Goal: Complete application form

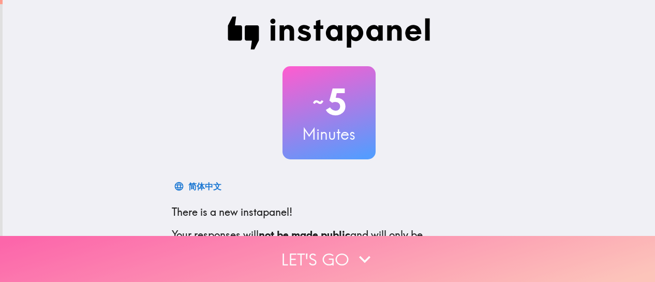
click at [342, 250] on button "Let's go" at bounding box center [327, 259] width 655 height 46
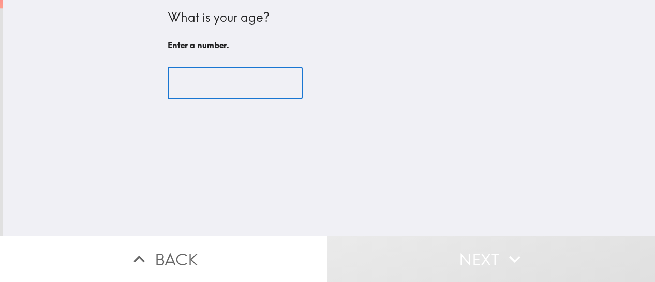
click at [232, 92] on input "number" at bounding box center [235, 83] width 135 height 32
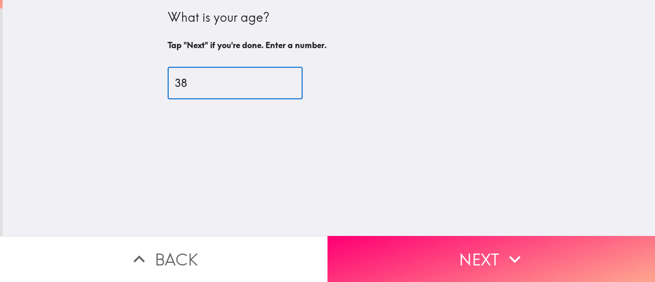
type input "38"
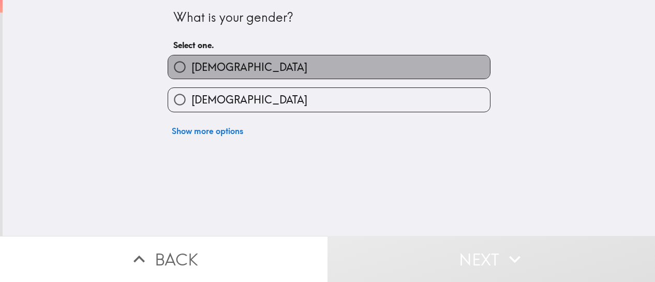
click at [214, 77] on label "[DEMOGRAPHIC_DATA]" at bounding box center [329, 66] width 322 height 23
click at [191, 77] on input "[DEMOGRAPHIC_DATA]" at bounding box center [179, 66] width 23 height 23
radio input "true"
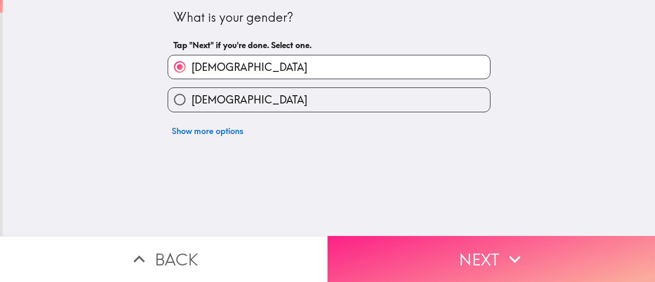
click at [469, 252] on button "Next" at bounding box center [490, 259] width 327 height 46
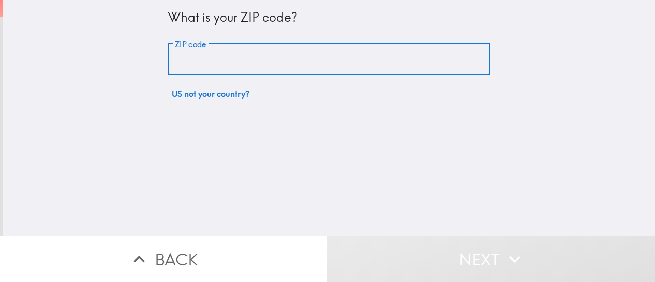
click at [214, 62] on input "ZIP code" at bounding box center [329, 59] width 323 height 32
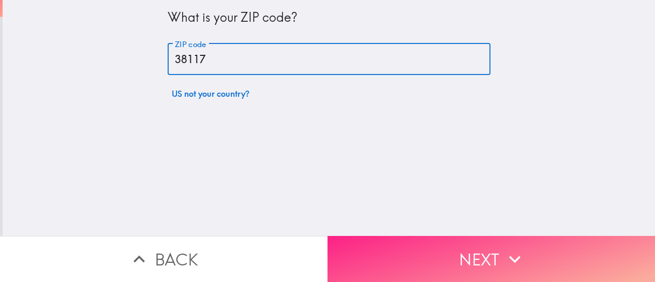
type input "38117"
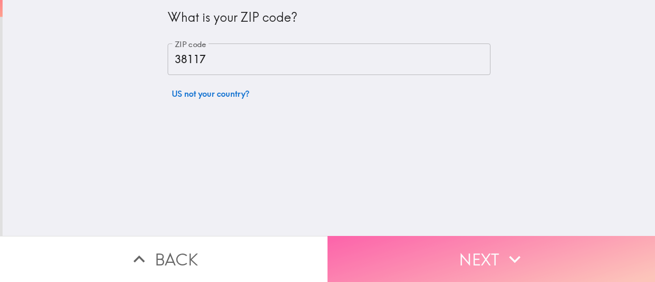
click at [528, 254] on button "Next" at bounding box center [490, 259] width 327 height 46
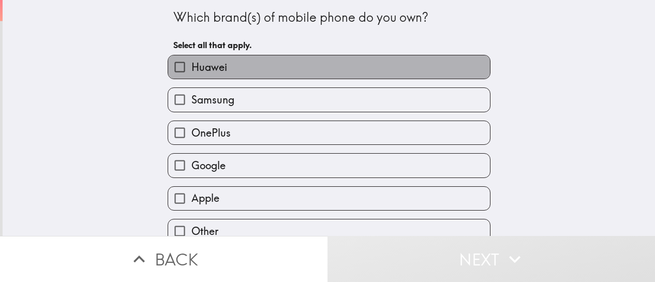
click at [284, 59] on label "Huawei" at bounding box center [329, 66] width 322 height 23
click at [191, 59] on input "Huawei" at bounding box center [179, 66] width 23 height 23
checkbox input "true"
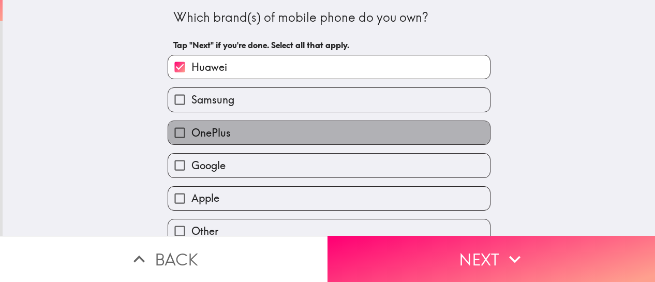
click at [264, 140] on label "OnePlus" at bounding box center [329, 132] width 322 height 23
click at [191, 140] on input "OnePlus" at bounding box center [179, 132] width 23 height 23
checkbox input "true"
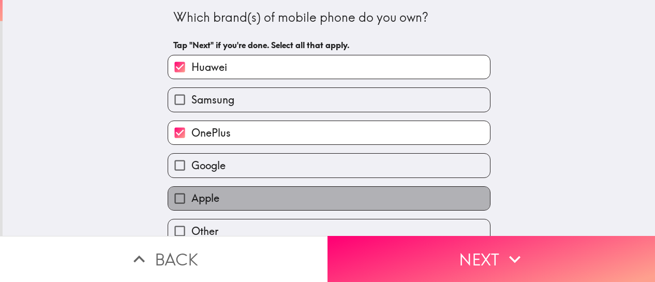
click at [253, 203] on label "Apple" at bounding box center [329, 198] width 322 height 23
click at [191, 203] on input "Apple" at bounding box center [179, 198] width 23 height 23
checkbox input "true"
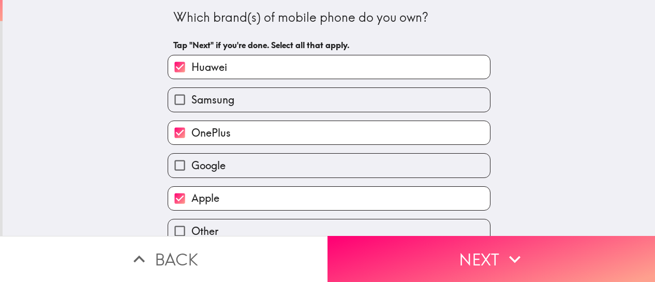
scroll to position [50, 0]
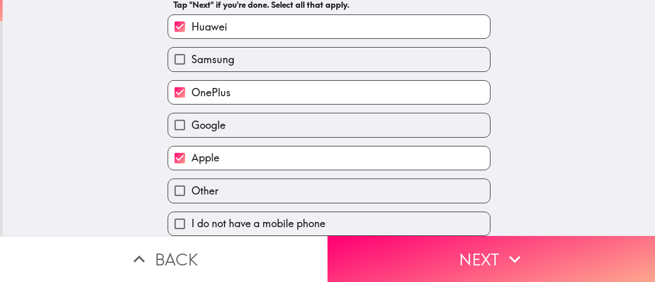
click at [455, 228] on div "I do not have a mobile phone" at bounding box center [329, 224] width 323 height 24
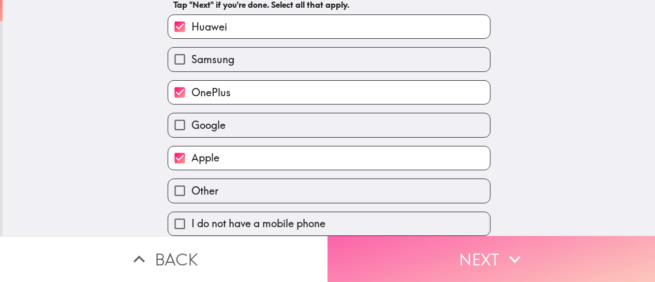
click at [451, 252] on button "Next" at bounding box center [490, 259] width 327 height 46
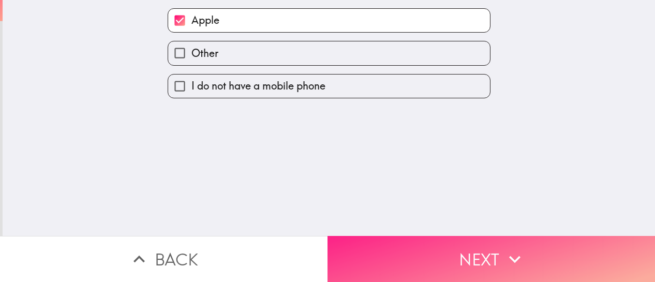
scroll to position [0, 0]
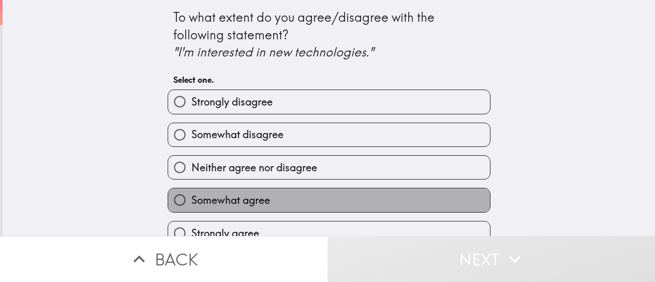
click at [260, 195] on span "Somewhat agree" at bounding box center [230, 200] width 79 height 14
click at [191, 195] on input "Somewhat agree" at bounding box center [179, 199] width 23 height 23
radio input "true"
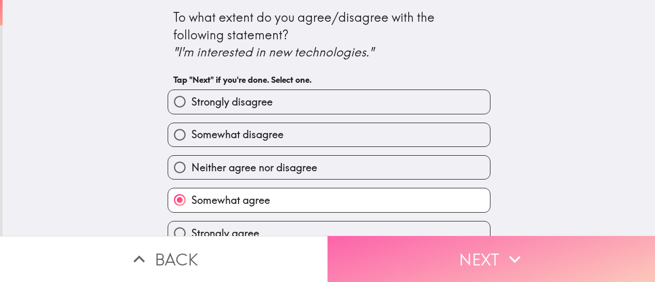
click at [388, 269] on button "Next" at bounding box center [490, 259] width 327 height 46
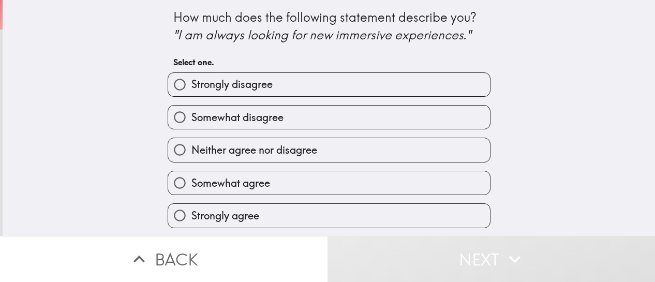
click at [274, 198] on div "Strongly agree" at bounding box center [324, 211] width 331 height 33
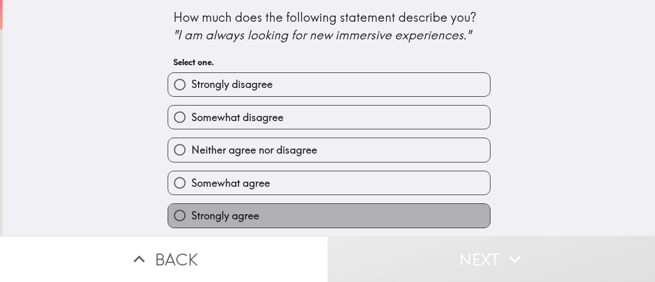
click at [267, 222] on label "Strongly agree" at bounding box center [329, 215] width 322 height 23
click at [191, 222] on input "Strongly agree" at bounding box center [179, 215] width 23 height 23
radio input "true"
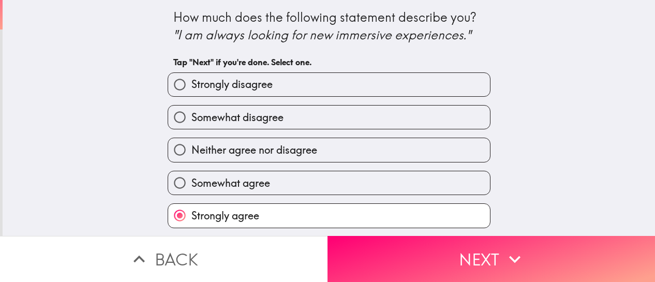
scroll to position [1, 0]
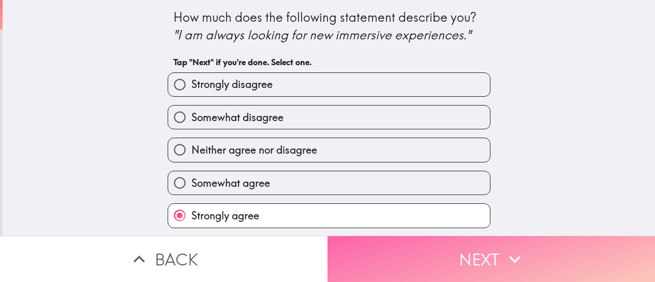
click at [465, 267] on button "Next" at bounding box center [490, 259] width 327 height 46
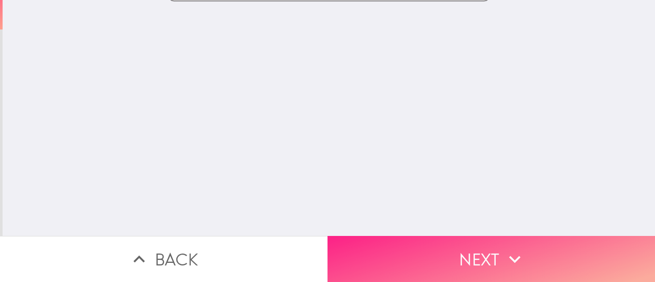
scroll to position [0, 0]
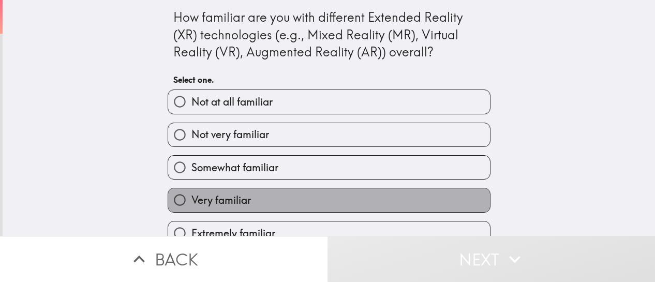
click at [324, 201] on label "Very familiar" at bounding box center [329, 199] width 322 height 23
click at [191, 201] on input "Very familiar" at bounding box center [179, 199] width 23 height 23
radio input "true"
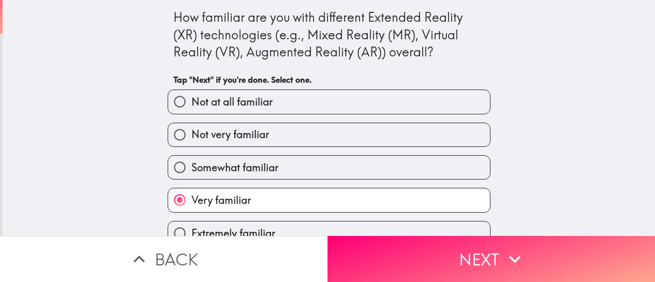
scroll to position [19, 0]
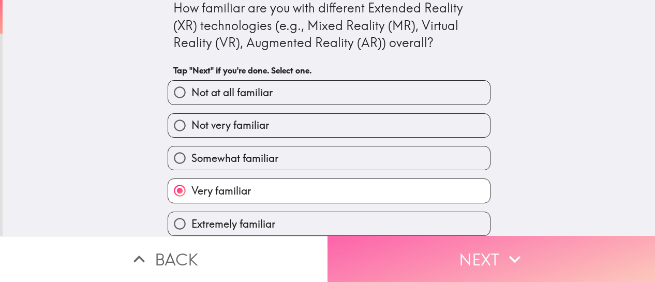
click at [471, 260] on button "Next" at bounding box center [490, 259] width 327 height 46
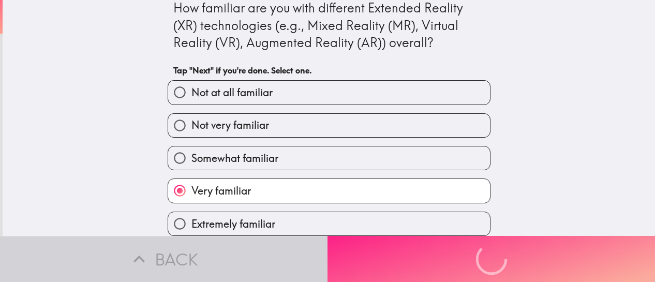
scroll to position [0, 0]
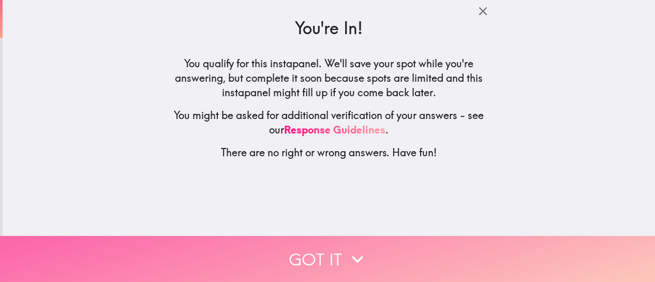
click at [329, 254] on button "Got it" at bounding box center [327, 259] width 655 height 46
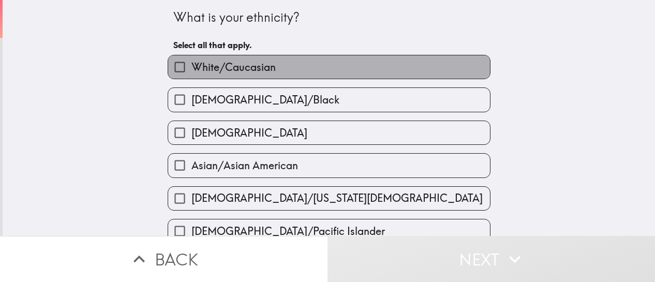
click at [234, 76] on label "White/Caucasian" at bounding box center [329, 66] width 322 height 23
click at [191, 76] on input "White/Caucasian" at bounding box center [179, 66] width 23 height 23
checkbox input "true"
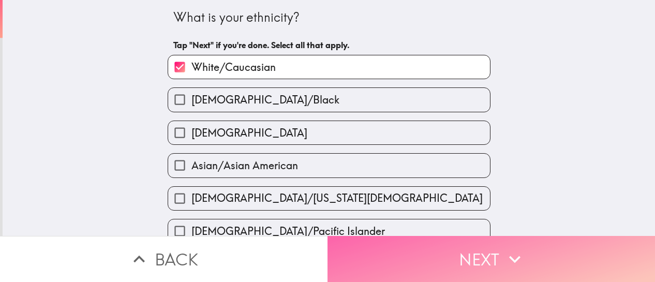
click at [496, 246] on button "Next" at bounding box center [490, 259] width 327 height 46
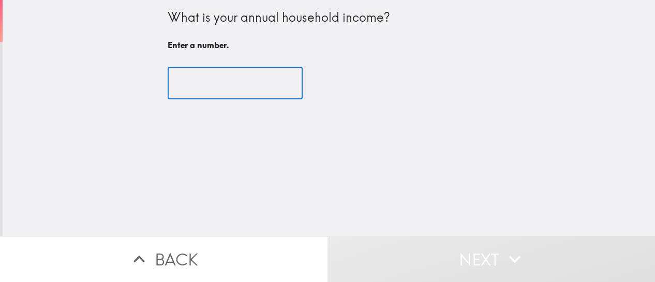
click at [218, 81] on input "number" at bounding box center [235, 83] width 135 height 32
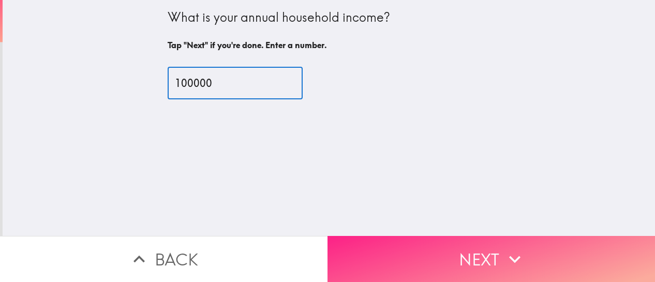
type input "100000"
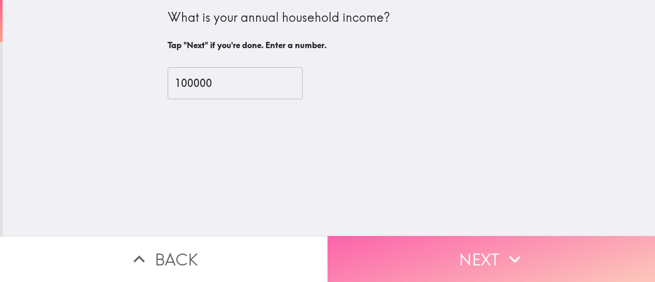
click at [490, 260] on button "Next" at bounding box center [490, 259] width 327 height 46
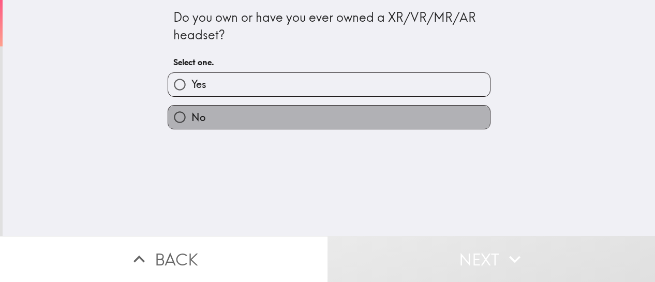
click at [259, 124] on label "No" at bounding box center [329, 117] width 322 height 23
click at [191, 124] on input "No" at bounding box center [179, 117] width 23 height 23
radio input "true"
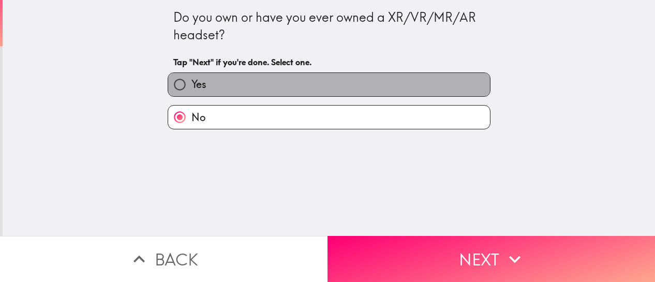
click at [279, 79] on label "Yes" at bounding box center [329, 84] width 322 height 23
click at [191, 79] on input "Yes" at bounding box center [179, 84] width 23 height 23
radio input "true"
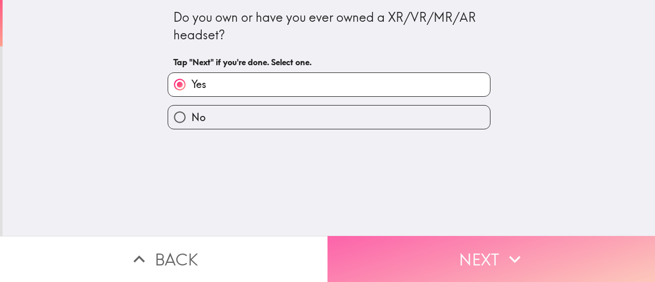
click at [441, 259] on button "Next" at bounding box center [490, 259] width 327 height 46
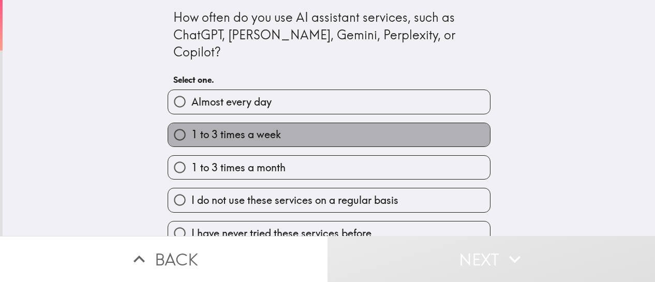
click at [265, 127] on span "1 to 3 times a week" at bounding box center [235, 134] width 89 height 14
click at [191, 123] on input "1 to 3 times a week" at bounding box center [179, 134] width 23 height 23
radio input "true"
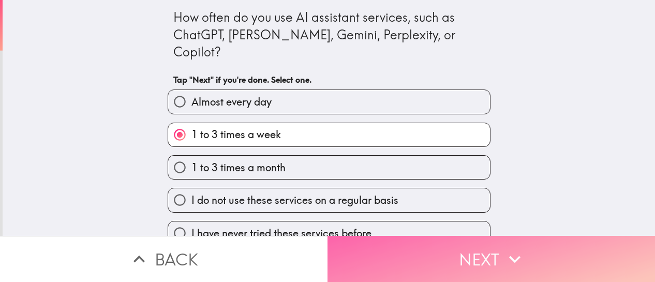
click at [511, 248] on icon "button" at bounding box center [514, 259] width 23 height 23
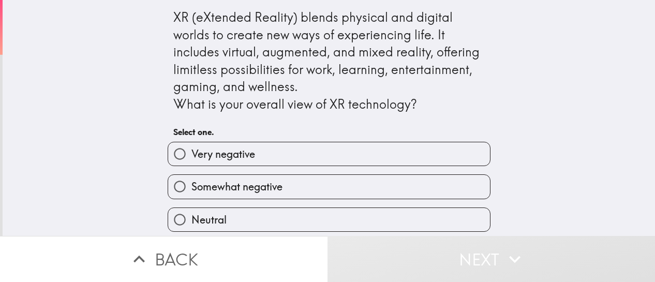
click at [304, 207] on div "Neutral" at bounding box center [329, 219] width 323 height 24
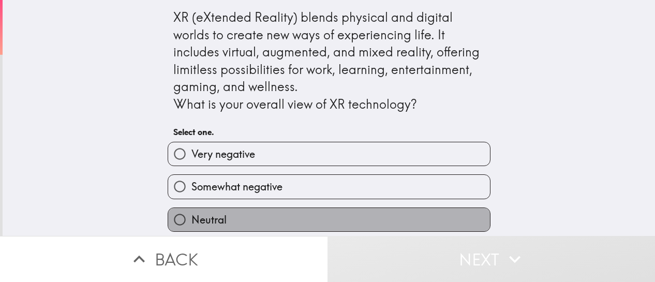
click at [305, 212] on label "Neutral" at bounding box center [329, 219] width 322 height 23
click at [191, 212] on input "Neutral" at bounding box center [179, 219] width 23 height 23
radio input "true"
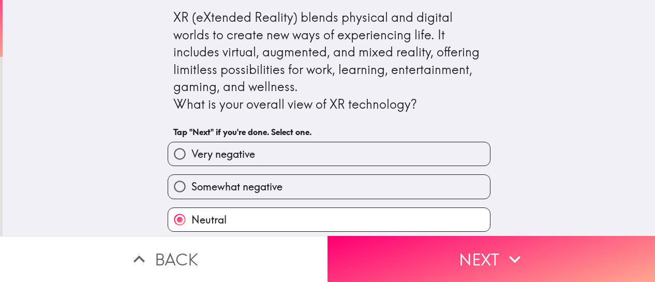
scroll to position [4, 0]
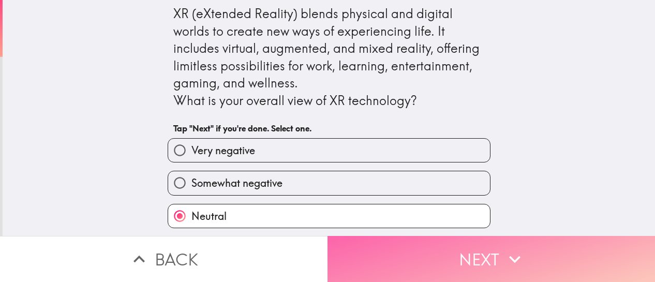
click at [463, 244] on button "Next" at bounding box center [490, 259] width 327 height 46
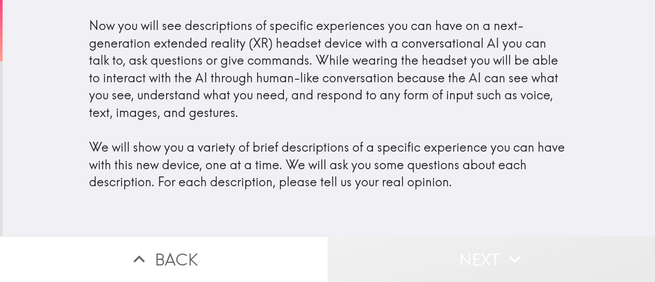
click at [464, 249] on button "Next" at bounding box center [490, 259] width 327 height 46
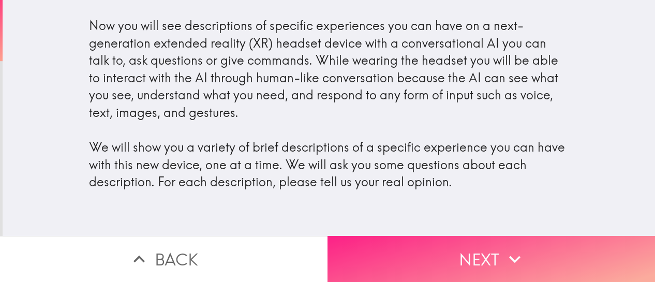
click at [438, 243] on button "Next" at bounding box center [490, 259] width 327 height 46
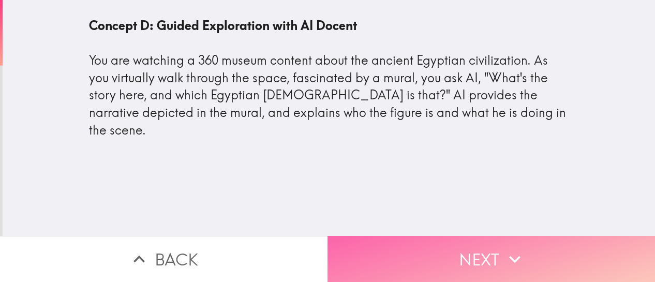
click at [449, 256] on button "Next" at bounding box center [490, 259] width 327 height 46
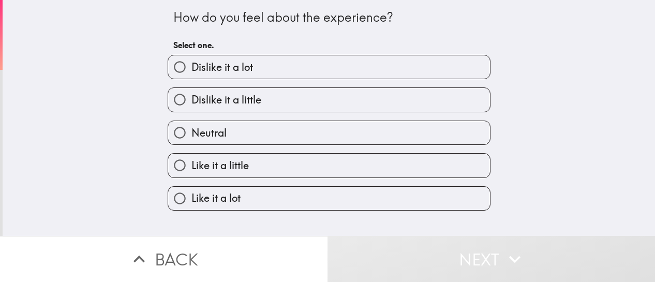
click at [287, 172] on label "Like it a little" at bounding box center [329, 165] width 322 height 23
click at [191, 172] on input "Like it a little" at bounding box center [179, 165] width 23 height 23
radio input "true"
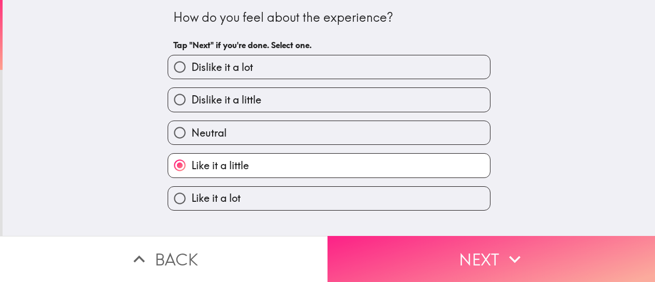
click at [443, 255] on button "Next" at bounding box center [490, 259] width 327 height 46
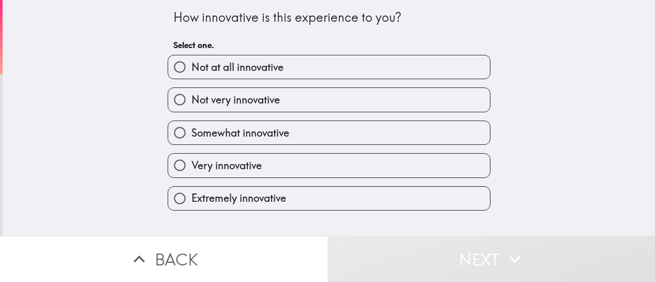
click at [306, 166] on label "Very innovative" at bounding box center [329, 165] width 322 height 23
click at [191, 166] on input "Very innovative" at bounding box center [179, 165] width 23 height 23
radio input "true"
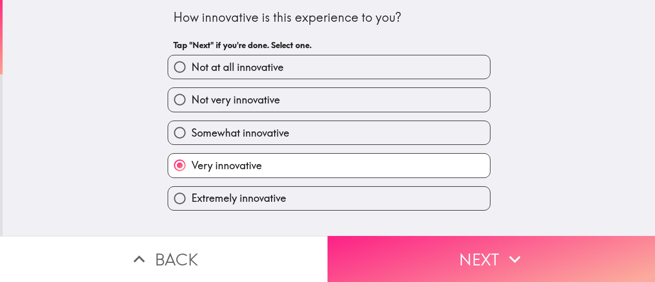
click at [448, 252] on button "Next" at bounding box center [490, 259] width 327 height 46
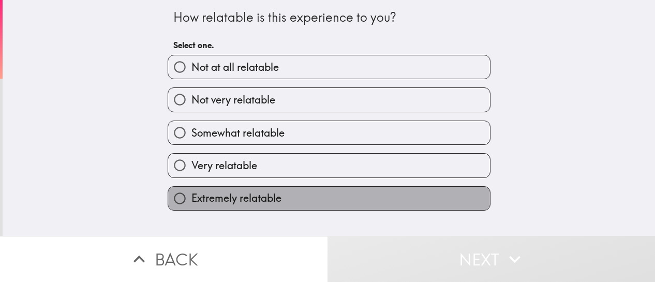
click at [340, 202] on label "Extremely relatable" at bounding box center [329, 198] width 322 height 23
click at [191, 202] on input "Extremely relatable" at bounding box center [179, 198] width 23 height 23
radio input "true"
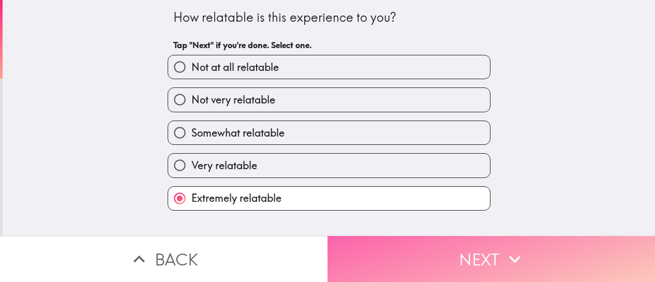
click at [505, 261] on icon "button" at bounding box center [514, 259] width 23 height 23
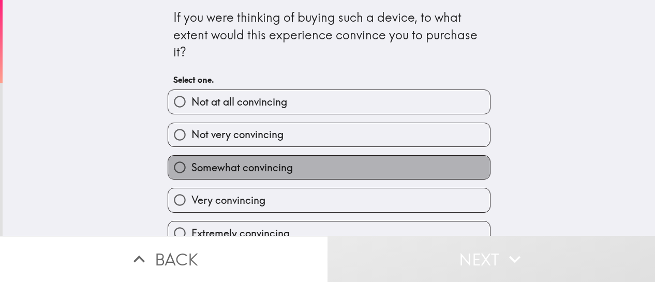
click at [367, 166] on label "Somewhat convincing" at bounding box center [329, 167] width 322 height 23
click at [191, 166] on input "Somewhat convincing" at bounding box center [179, 167] width 23 height 23
radio input "true"
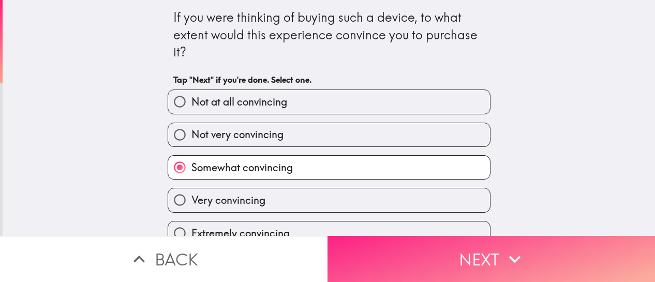
click at [420, 258] on button "Next" at bounding box center [490, 259] width 327 height 46
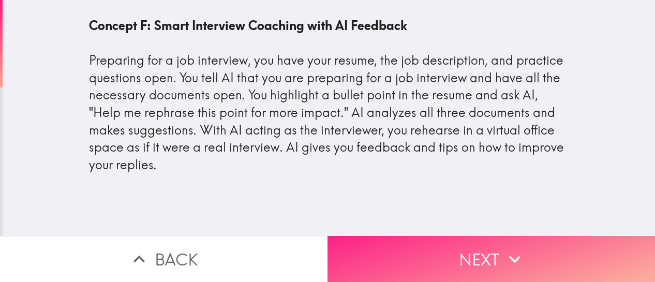
click at [450, 270] on button "Next" at bounding box center [490, 259] width 327 height 46
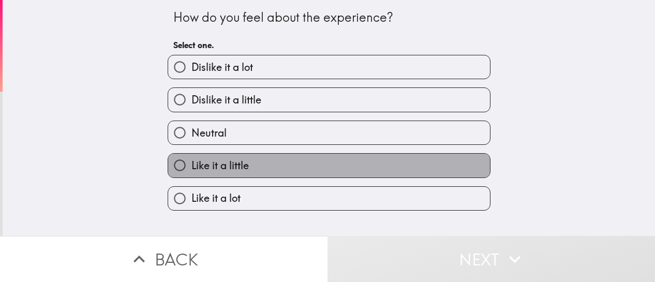
click at [319, 174] on label "Like it a little" at bounding box center [329, 165] width 322 height 23
click at [191, 174] on input "Like it a little" at bounding box center [179, 165] width 23 height 23
radio input "true"
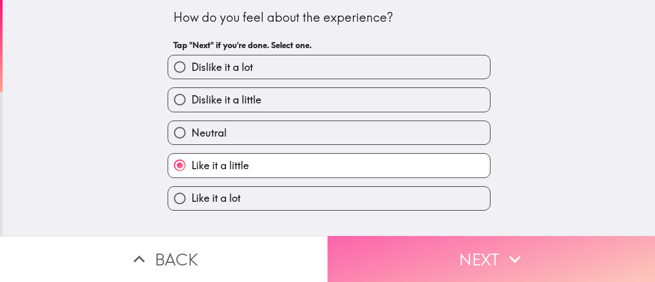
click at [399, 262] on button "Next" at bounding box center [490, 259] width 327 height 46
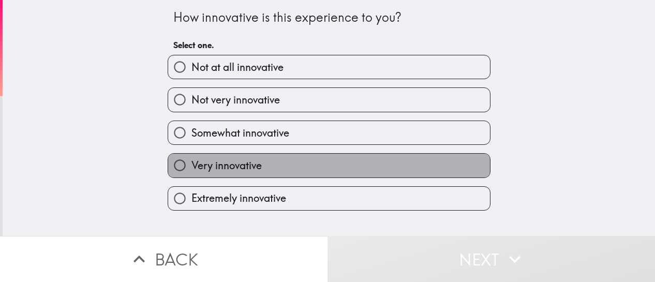
click at [312, 166] on label "Very innovative" at bounding box center [329, 165] width 322 height 23
click at [191, 166] on input "Very innovative" at bounding box center [179, 165] width 23 height 23
radio input "true"
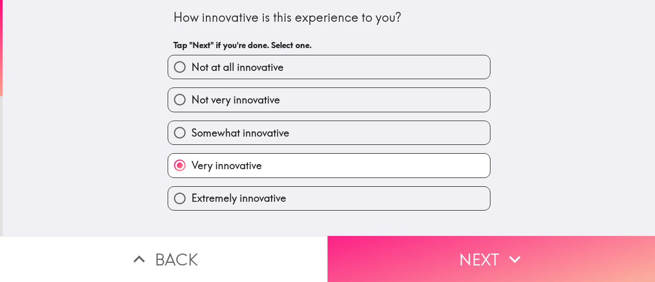
click at [421, 261] on button "Next" at bounding box center [490, 259] width 327 height 46
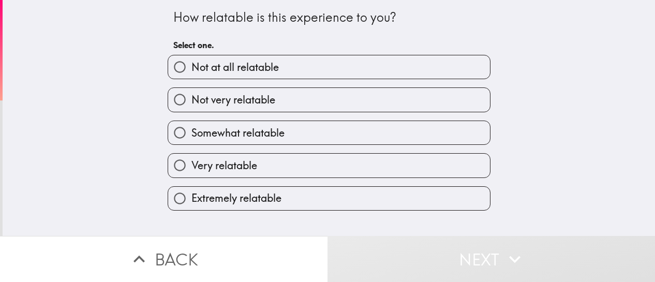
click at [311, 194] on label "Extremely relatable" at bounding box center [329, 198] width 322 height 23
click at [191, 194] on input "Extremely relatable" at bounding box center [179, 198] width 23 height 23
radio input "true"
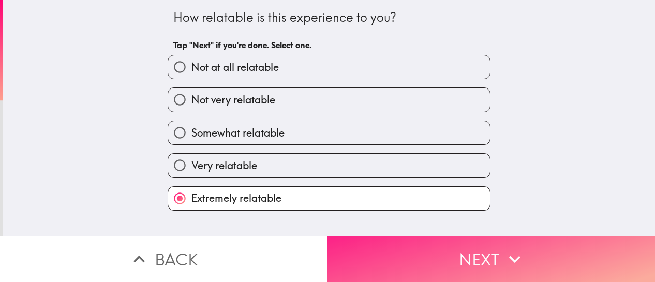
click at [494, 264] on button "Next" at bounding box center [490, 259] width 327 height 46
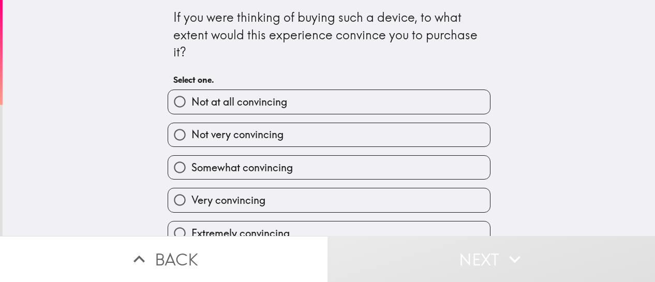
click at [307, 198] on label "Very convincing" at bounding box center [329, 199] width 322 height 23
click at [191, 198] on input "Very convincing" at bounding box center [179, 199] width 23 height 23
radio input "true"
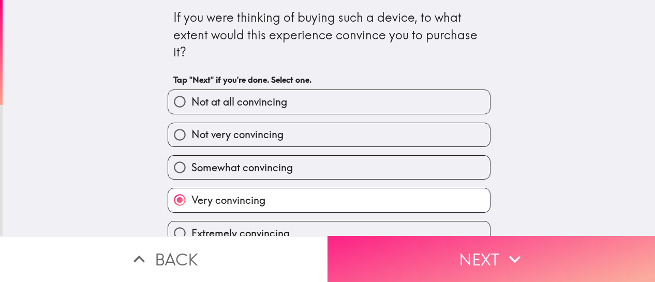
click at [490, 263] on button "Next" at bounding box center [490, 259] width 327 height 46
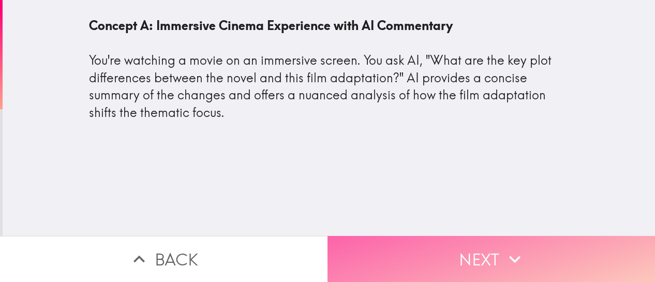
click at [494, 249] on button "Next" at bounding box center [490, 259] width 327 height 46
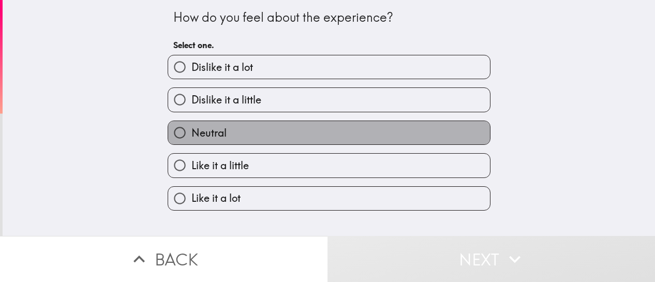
click at [296, 143] on label "Neutral" at bounding box center [329, 132] width 322 height 23
click at [191, 143] on input "Neutral" at bounding box center [179, 132] width 23 height 23
radio input "true"
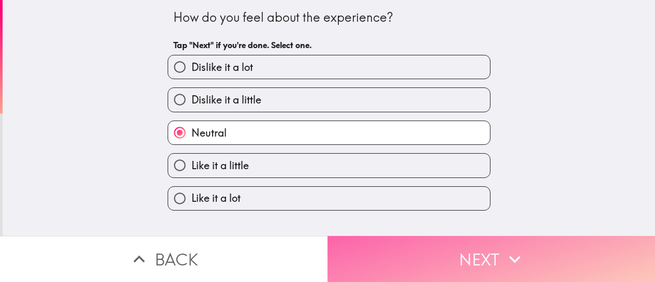
click at [429, 248] on button "Next" at bounding box center [490, 259] width 327 height 46
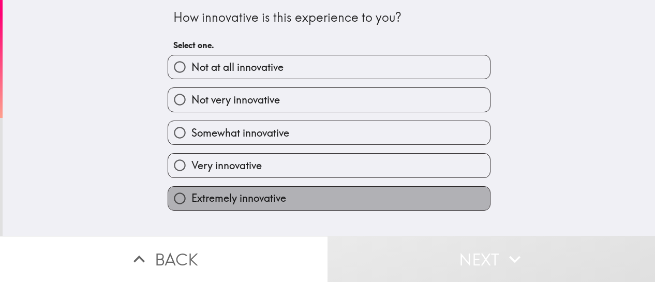
click at [323, 192] on label "Extremely innovative" at bounding box center [329, 198] width 322 height 23
click at [191, 192] on input "Extremely innovative" at bounding box center [179, 198] width 23 height 23
radio input "true"
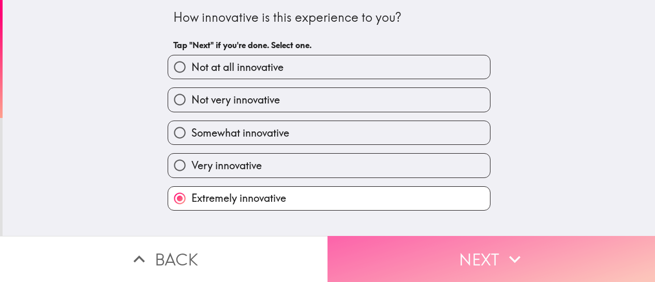
click at [437, 249] on button "Next" at bounding box center [490, 259] width 327 height 46
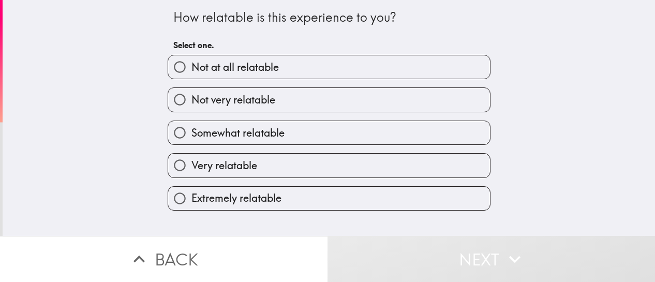
click at [326, 150] on div "Very relatable" at bounding box center [324, 161] width 331 height 33
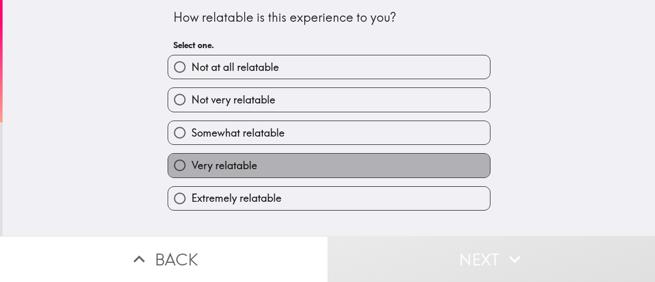
click at [323, 168] on label "Very relatable" at bounding box center [329, 165] width 322 height 23
click at [191, 168] on input "Very relatable" at bounding box center [179, 165] width 23 height 23
radio input "true"
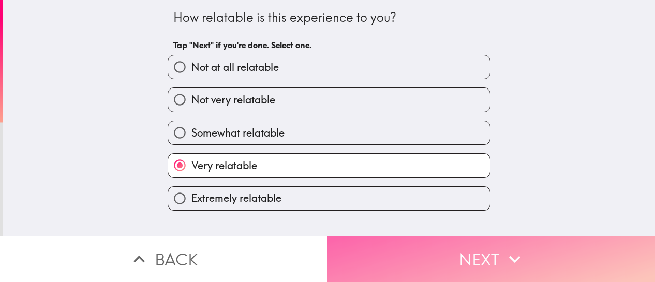
click at [457, 254] on button "Next" at bounding box center [490, 259] width 327 height 46
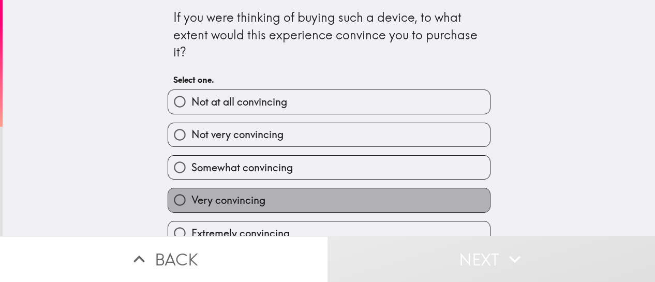
click at [309, 195] on label "Very convincing" at bounding box center [329, 199] width 322 height 23
click at [191, 195] on input "Very convincing" at bounding box center [179, 199] width 23 height 23
radio input "true"
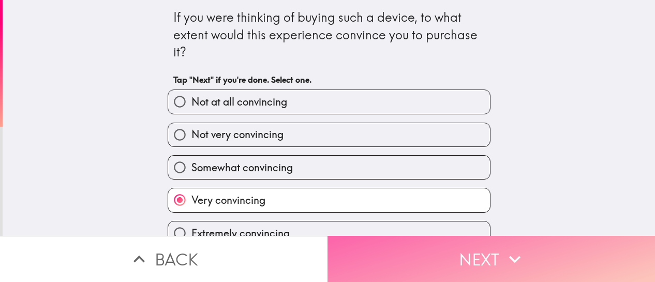
click at [471, 259] on button "Next" at bounding box center [490, 259] width 327 height 46
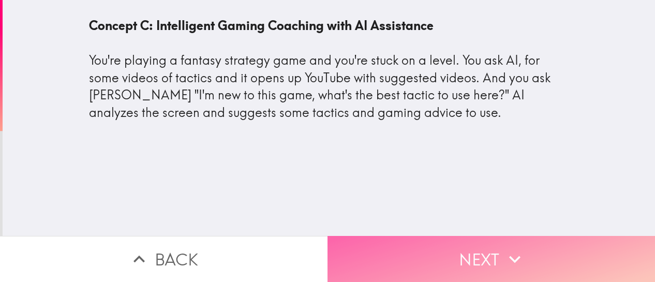
click at [471, 264] on button "Next" at bounding box center [490, 259] width 327 height 46
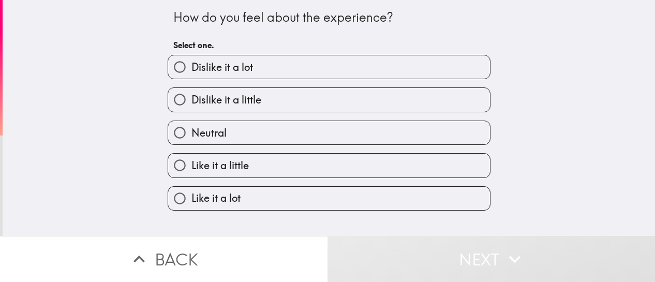
click at [308, 181] on div "Like it a lot" at bounding box center [324, 194] width 331 height 33
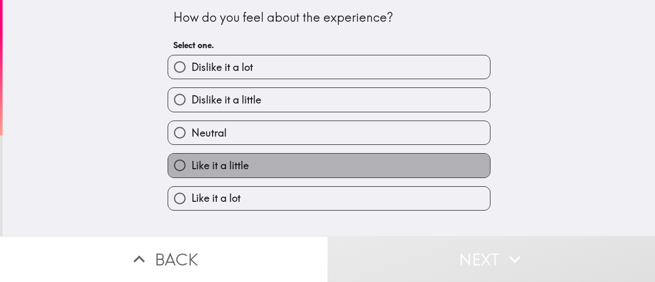
click at [312, 175] on label "Like it a little" at bounding box center [329, 165] width 322 height 23
click at [191, 175] on input "Like it a little" at bounding box center [179, 165] width 23 height 23
radio input "true"
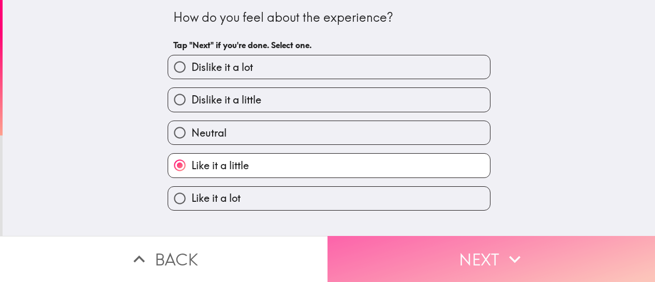
click at [440, 257] on button "Next" at bounding box center [490, 259] width 327 height 46
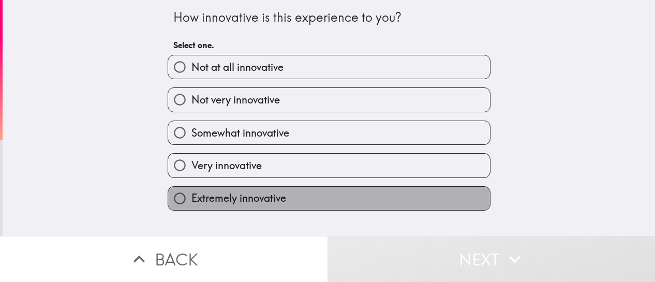
click at [335, 204] on label "Extremely innovative" at bounding box center [329, 198] width 322 height 23
click at [191, 204] on input "Extremely innovative" at bounding box center [179, 198] width 23 height 23
radio input "true"
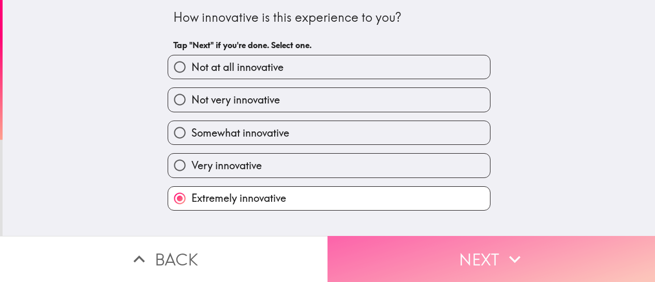
click at [438, 259] on button "Next" at bounding box center [490, 259] width 327 height 46
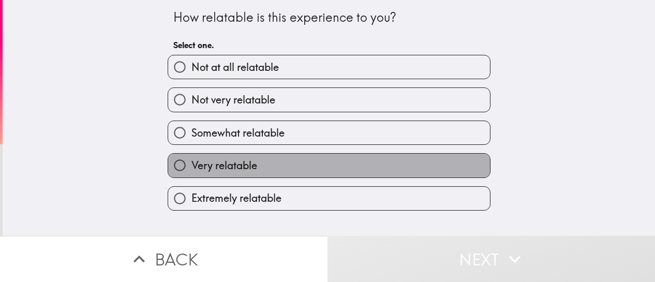
click at [355, 165] on label "Very relatable" at bounding box center [329, 165] width 322 height 23
click at [191, 165] on input "Very relatable" at bounding box center [179, 165] width 23 height 23
radio input "true"
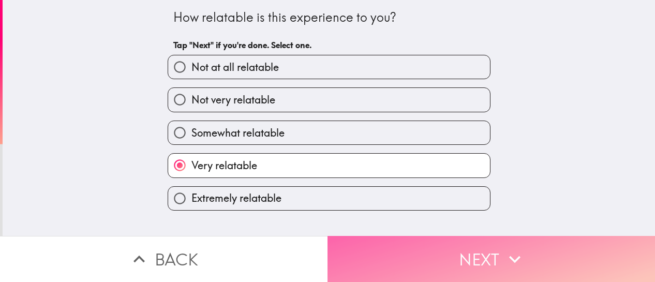
click at [449, 251] on button "Next" at bounding box center [490, 259] width 327 height 46
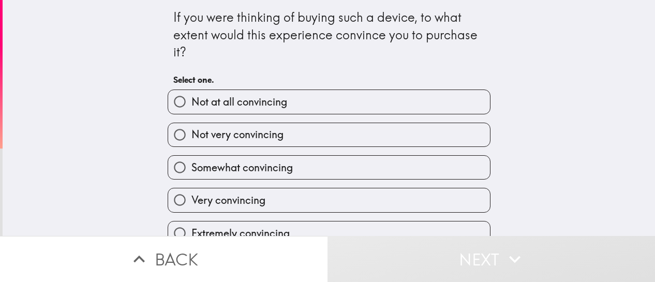
drag, startPoint x: 350, startPoint y: 214, endPoint x: 354, endPoint y: 209, distance: 6.2
click at [354, 209] on div "Not at all convincing Not very convincing Somewhat convincing Very convincing E…" at bounding box center [324, 163] width 331 height 164
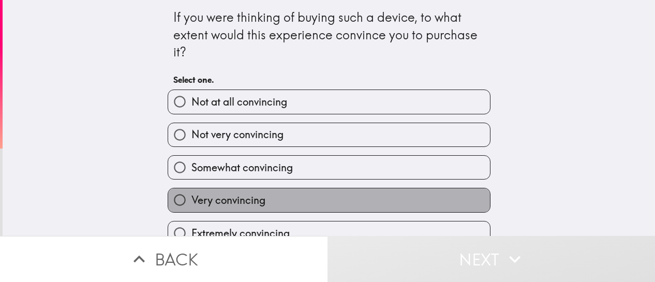
click at [354, 209] on label "Very convincing" at bounding box center [329, 199] width 322 height 23
click at [191, 209] on input "Very convincing" at bounding box center [179, 199] width 23 height 23
radio input "true"
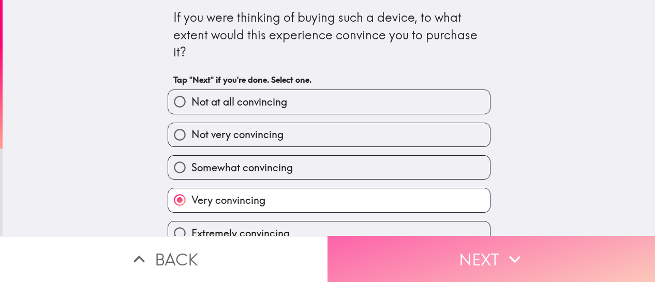
click at [427, 259] on button "Next" at bounding box center [490, 259] width 327 height 46
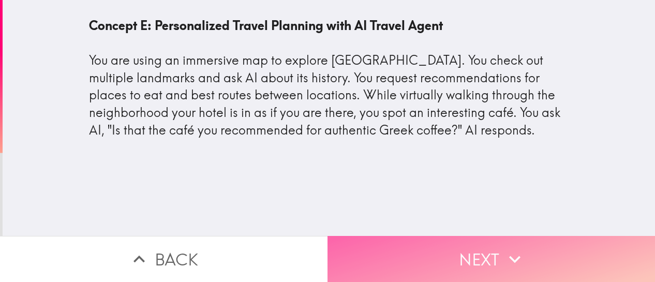
click at [488, 255] on button "Next" at bounding box center [490, 259] width 327 height 46
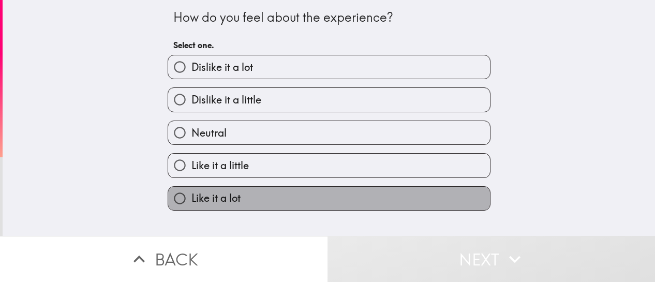
click at [279, 190] on label "Like it a lot" at bounding box center [329, 198] width 322 height 23
click at [191, 190] on input "Like it a lot" at bounding box center [179, 198] width 23 height 23
radio input "true"
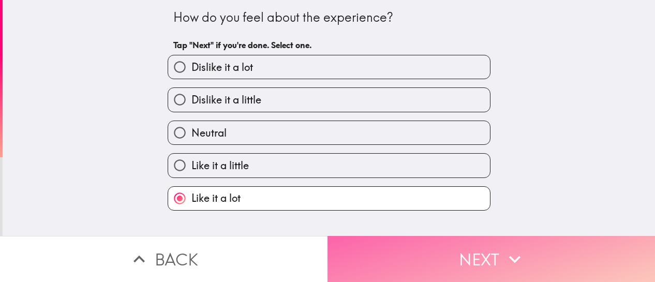
click at [449, 263] on button "Next" at bounding box center [490, 259] width 327 height 46
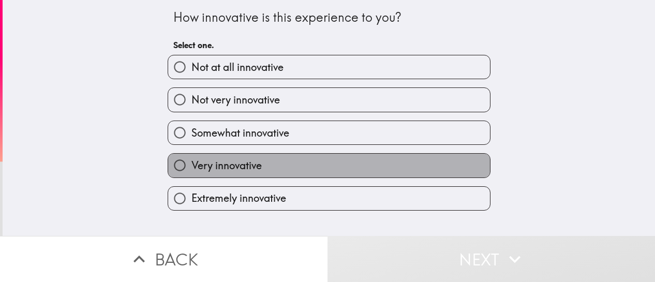
click at [299, 173] on label "Very innovative" at bounding box center [329, 165] width 322 height 23
click at [191, 173] on input "Very innovative" at bounding box center [179, 165] width 23 height 23
radio input "true"
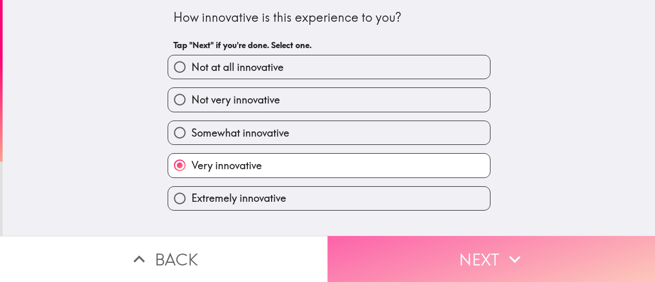
click at [504, 258] on icon "button" at bounding box center [514, 259] width 23 height 23
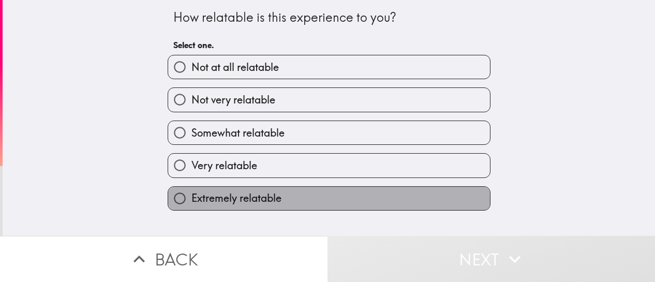
click at [303, 200] on label "Extremely relatable" at bounding box center [329, 198] width 322 height 23
click at [191, 200] on input "Extremely relatable" at bounding box center [179, 198] width 23 height 23
radio input "true"
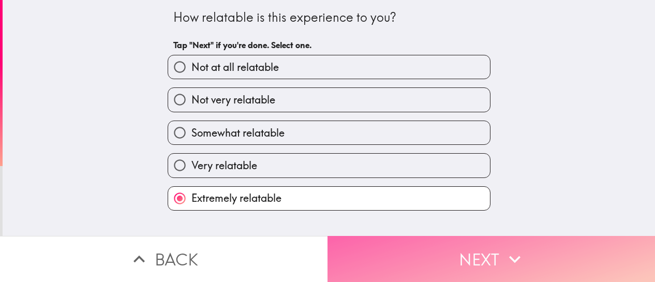
click at [488, 240] on button "Next" at bounding box center [490, 259] width 327 height 46
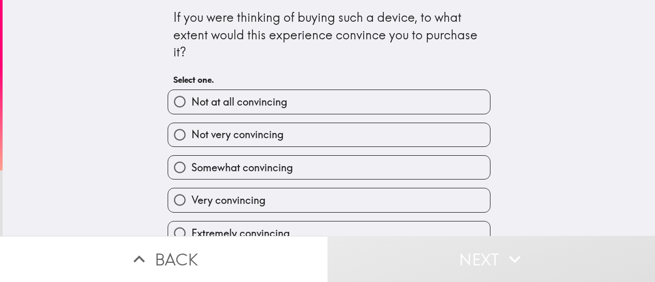
click at [298, 204] on label "Very convincing" at bounding box center [329, 199] width 322 height 23
click at [191, 204] on input "Very convincing" at bounding box center [179, 199] width 23 height 23
radio input "true"
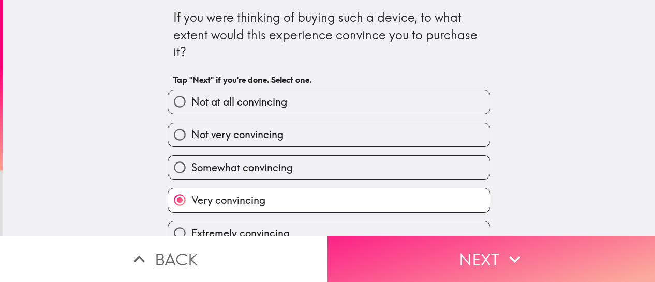
click at [443, 239] on button "Next" at bounding box center [490, 259] width 327 height 46
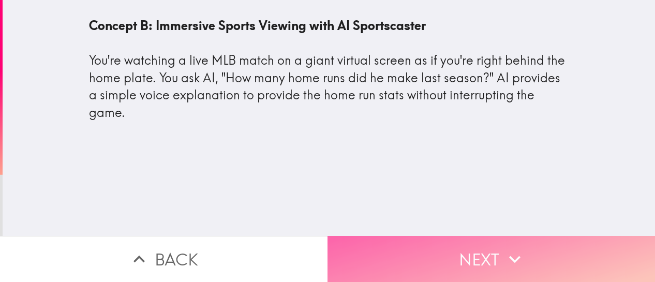
click at [479, 236] on button "Next" at bounding box center [490, 259] width 327 height 46
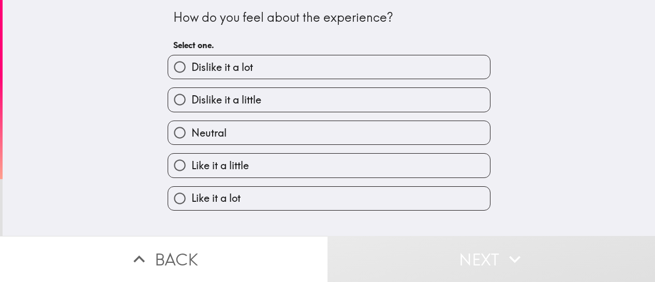
click at [290, 151] on div "Like it a little" at bounding box center [324, 161] width 331 height 33
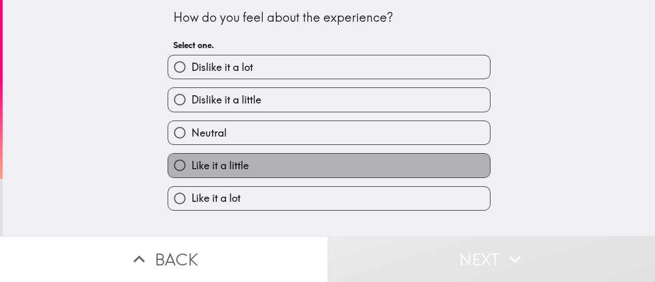
click at [292, 169] on label "Like it a little" at bounding box center [329, 165] width 322 height 23
click at [191, 169] on input "Like it a little" at bounding box center [179, 165] width 23 height 23
radio input "true"
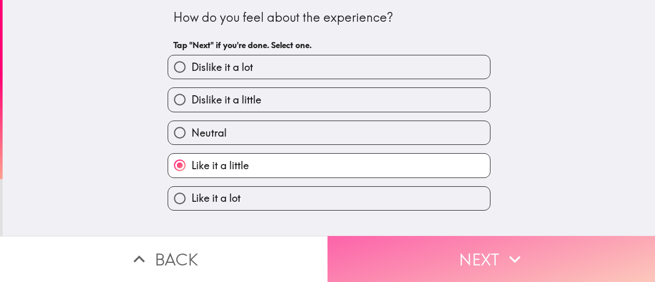
click at [446, 259] on button "Next" at bounding box center [490, 259] width 327 height 46
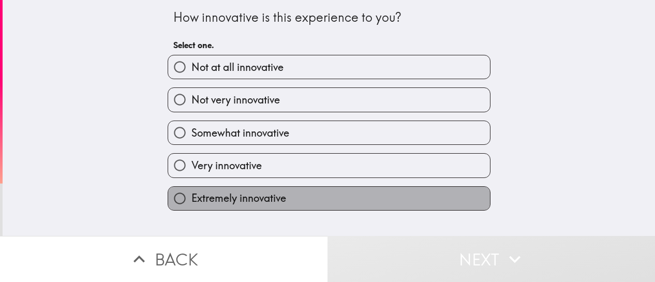
click at [322, 209] on label "Extremely innovative" at bounding box center [329, 198] width 322 height 23
click at [191, 209] on input "Extremely innovative" at bounding box center [179, 198] width 23 height 23
radio input "true"
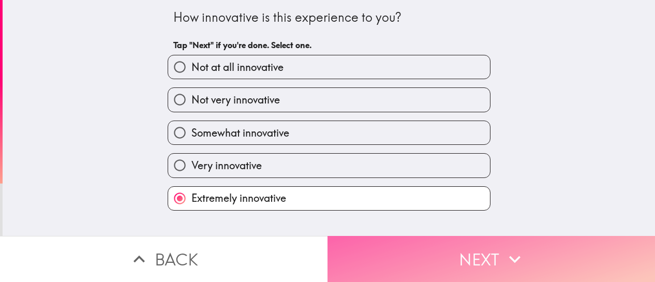
click at [459, 249] on button "Next" at bounding box center [490, 259] width 327 height 46
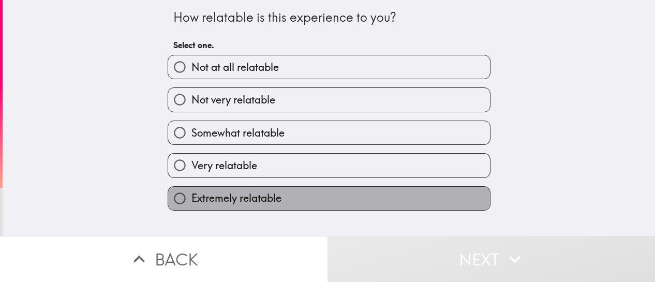
click at [277, 199] on label "Extremely relatable" at bounding box center [329, 198] width 322 height 23
click at [191, 199] on input "Extremely relatable" at bounding box center [179, 198] width 23 height 23
radio input "true"
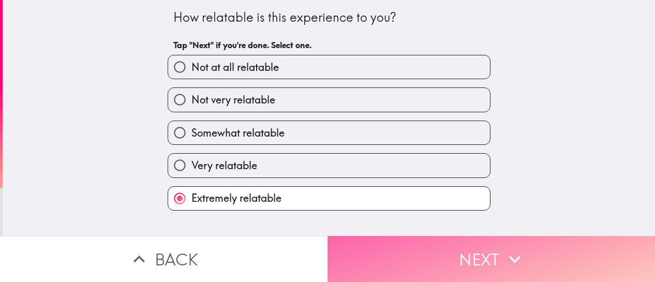
click at [447, 245] on button "Next" at bounding box center [490, 259] width 327 height 46
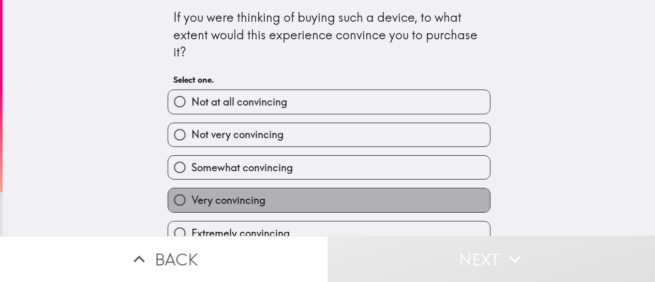
click at [331, 196] on label "Very convincing" at bounding box center [329, 199] width 322 height 23
click at [191, 196] on input "Very convincing" at bounding box center [179, 199] width 23 height 23
radio input "true"
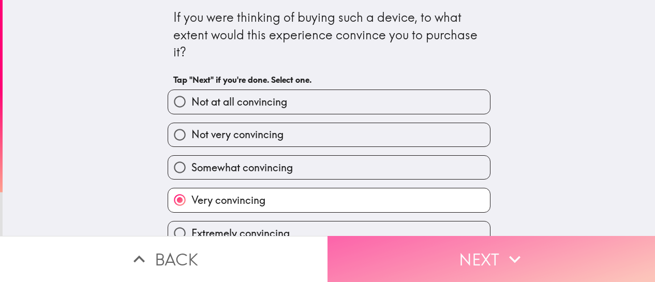
click at [478, 247] on button "Next" at bounding box center [490, 259] width 327 height 46
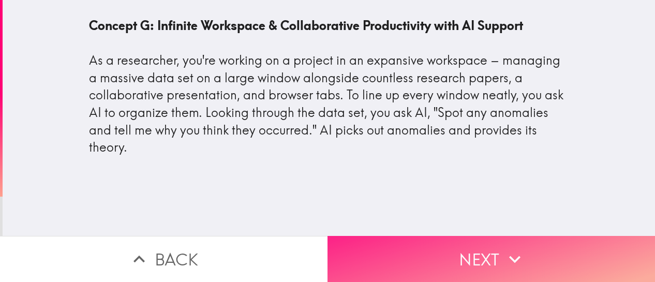
click at [411, 248] on button "Next" at bounding box center [490, 259] width 327 height 46
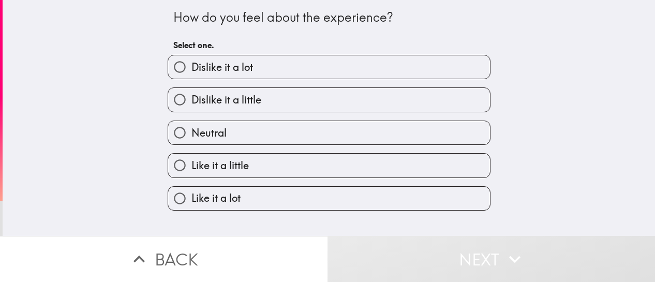
click at [270, 205] on label "Like it a lot" at bounding box center [329, 198] width 322 height 23
click at [191, 205] on input "Like it a lot" at bounding box center [179, 198] width 23 height 23
radio input "true"
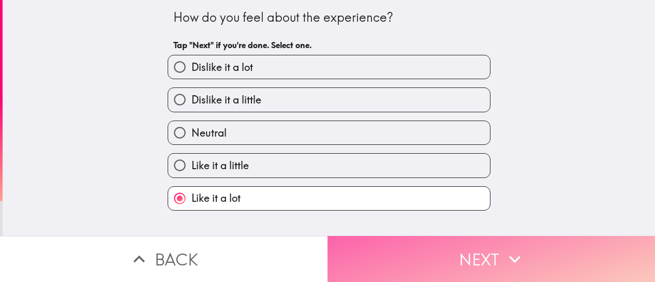
click at [426, 263] on button "Next" at bounding box center [490, 259] width 327 height 46
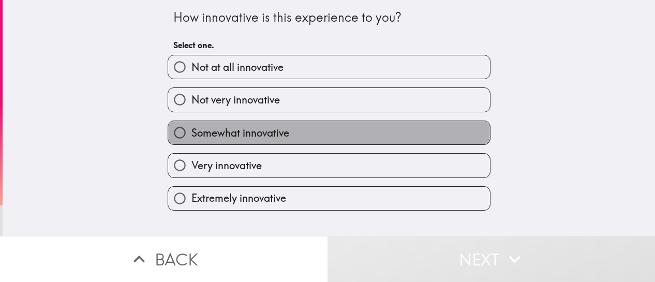
click at [251, 133] on span "Somewhat innovative" at bounding box center [240, 133] width 98 height 14
click at [191, 133] on input "Somewhat innovative" at bounding box center [179, 132] width 23 height 23
radio input "true"
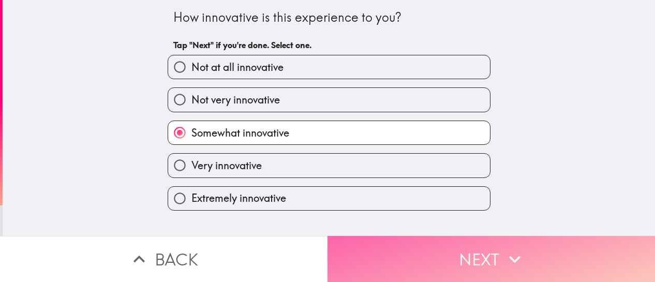
click at [383, 236] on button "Next" at bounding box center [490, 259] width 327 height 46
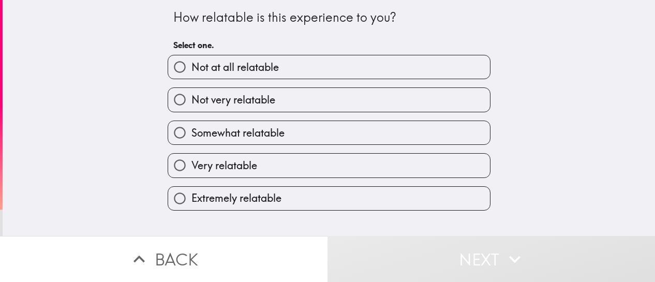
click at [321, 189] on label "Extremely relatable" at bounding box center [329, 198] width 322 height 23
click at [191, 189] on input "Extremely relatable" at bounding box center [179, 198] width 23 height 23
radio input "true"
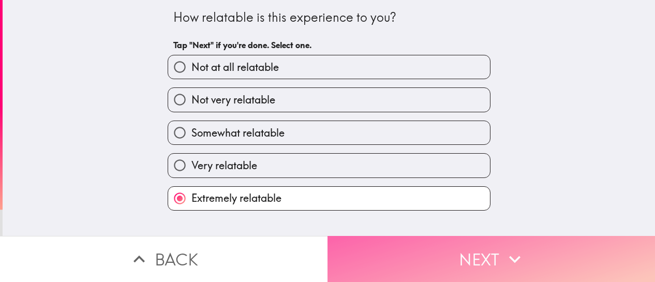
click at [426, 254] on button "Next" at bounding box center [490, 259] width 327 height 46
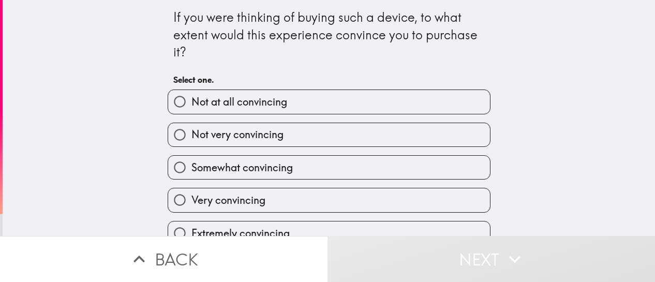
click at [317, 188] on div "Very convincing" at bounding box center [324, 195] width 331 height 33
drag, startPoint x: 319, startPoint y: 202, endPoint x: 317, endPoint y: 188, distance: 14.6
click at [317, 188] on div "Very convincing" at bounding box center [324, 195] width 331 height 33
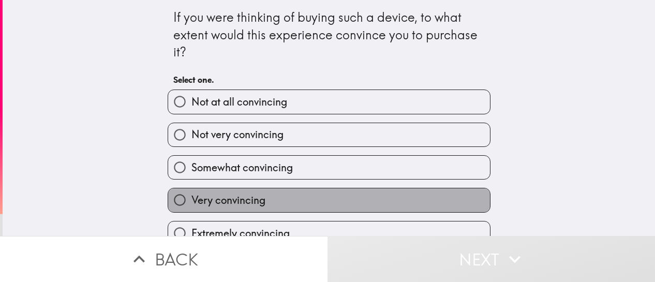
click at [440, 212] on label "Very convincing" at bounding box center [329, 199] width 322 height 23
click at [191, 212] on input "Very convincing" at bounding box center [179, 199] width 23 height 23
radio input "true"
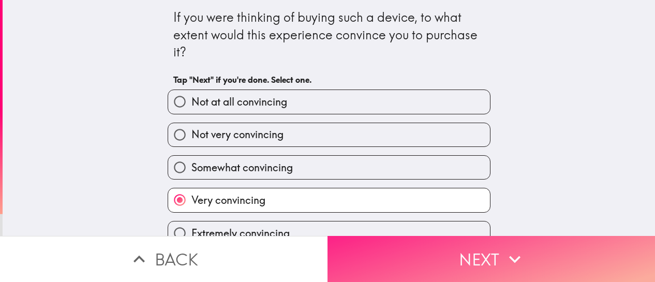
click at [450, 251] on button "Next" at bounding box center [490, 259] width 327 height 46
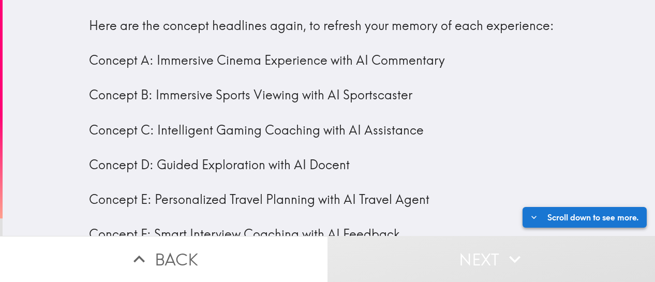
click at [529, 215] on icon "button" at bounding box center [534, 220] width 10 height 10
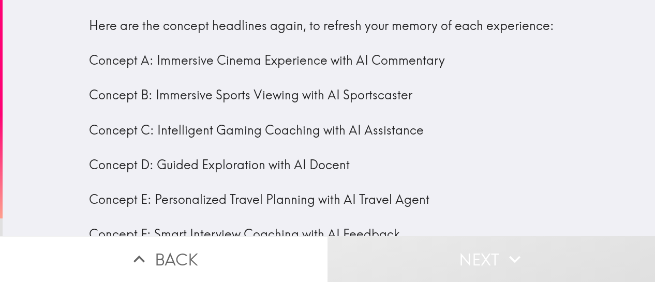
scroll to position [66, 0]
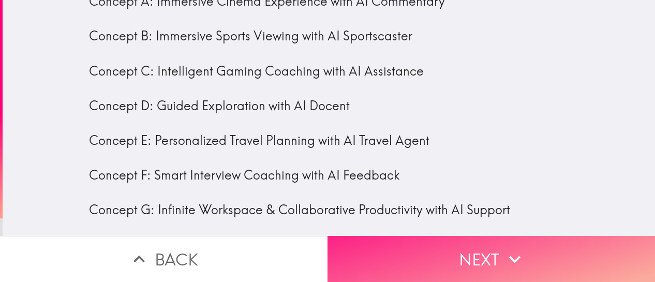
click at [473, 251] on button "Next" at bounding box center [490, 259] width 327 height 46
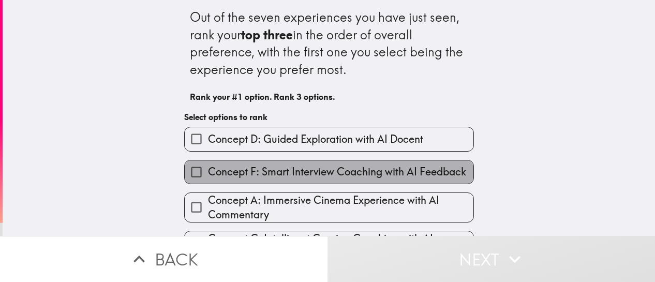
click at [343, 164] on label "Concept F: Smart Interview Coaching with AI Feedback" at bounding box center [329, 171] width 289 height 23
click at [208, 164] on input "Concept F: Smart Interview Coaching with AI Feedback" at bounding box center [196, 171] width 23 height 23
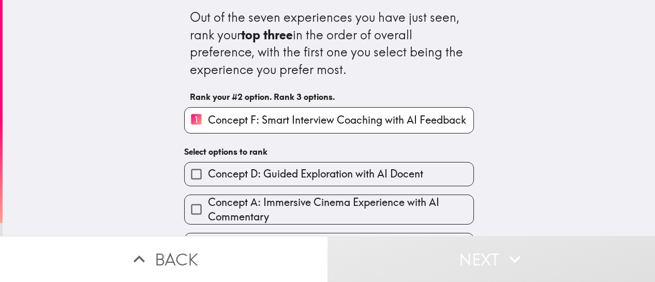
click at [409, 257] on button "Next" at bounding box center [490, 259] width 327 height 46
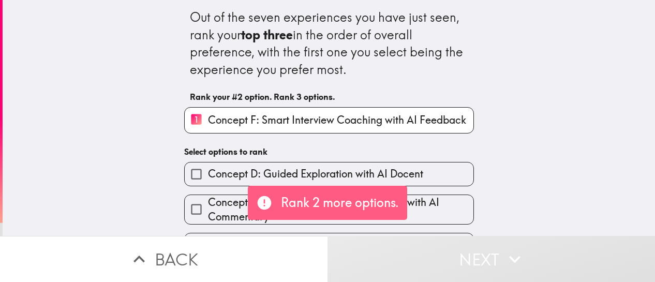
click at [333, 167] on span "Concept D: Guided Exploration with AI Docent" at bounding box center [315, 174] width 215 height 14
click at [208, 167] on input "Concept D: Guided Exploration with AI Docent" at bounding box center [196, 173] width 23 height 23
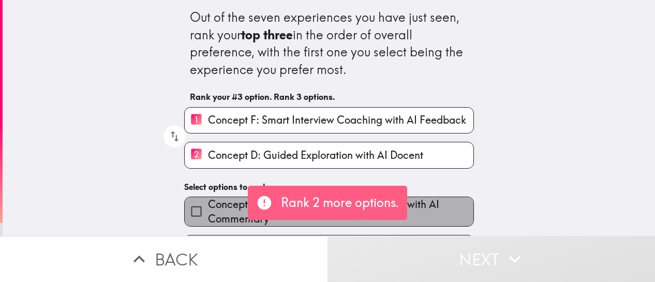
click at [424, 212] on span "Concept A: Immersive Cinema Experience with AI Commentary" at bounding box center [340, 211] width 265 height 29
click at [208, 212] on input "Concept A: Immersive Cinema Experience with AI Commentary" at bounding box center [196, 211] width 23 height 23
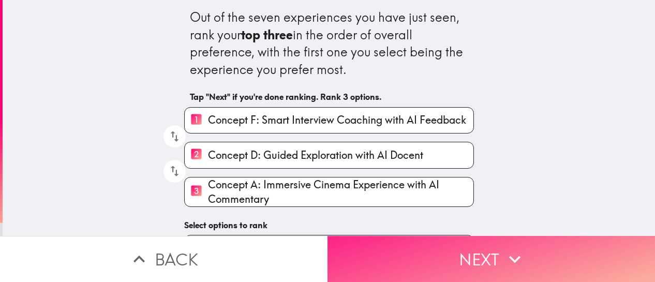
click at [468, 255] on button "Next" at bounding box center [490, 259] width 327 height 46
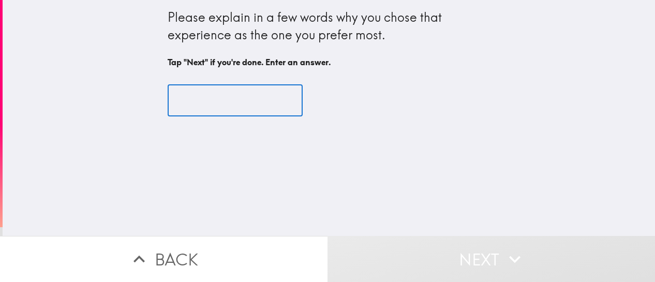
click at [234, 96] on input "text" at bounding box center [235, 101] width 135 height 32
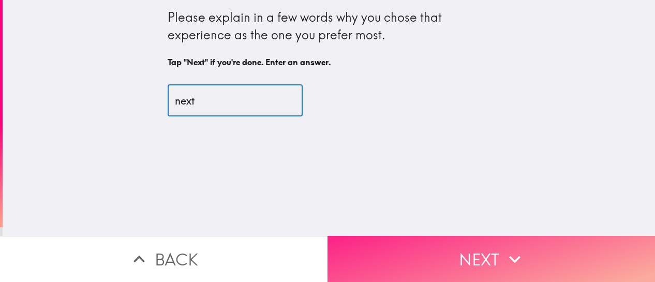
type input "next"
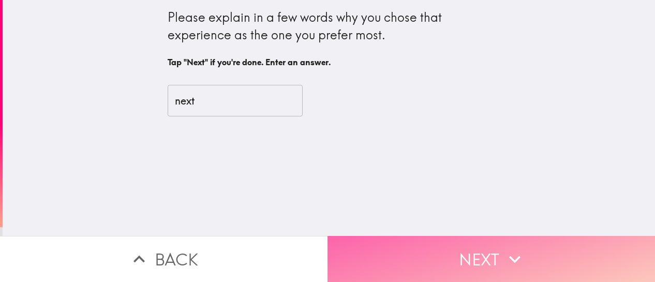
click at [394, 246] on button "Next" at bounding box center [490, 259] width 327 height 46
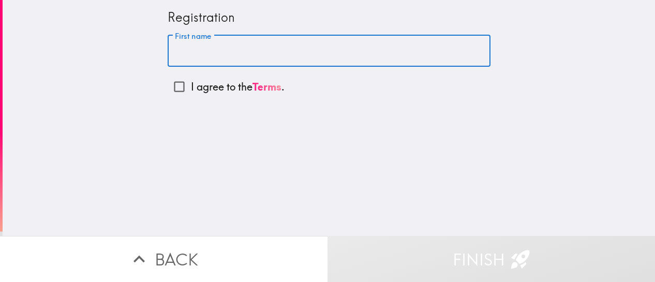
click at [204, 55] on input "First name" at bounding box center [329, 51] width 323 height 32
type input "[PERSON_NAME]"
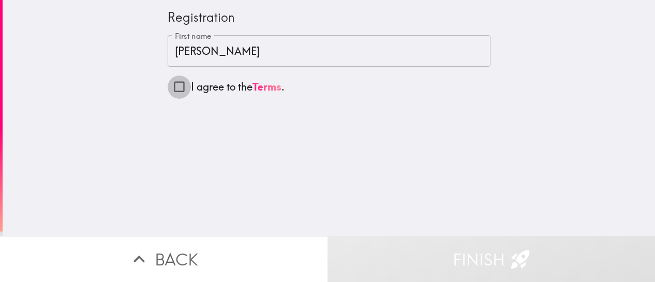
click at [174, 87] on input "I agree to the Terms ." at bounding box center [179, 86] width 23 height 23
checkbox input "true"
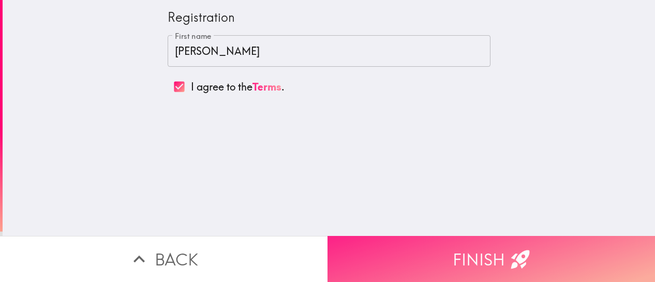
click at [440, 250] on button "Finish" at bounding box center [490, 259] width 327 height 46
